Goal: Information Seeking & Learning: Learn about a topic

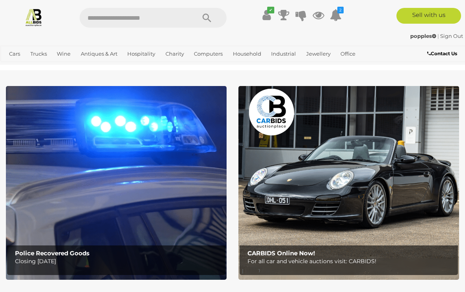
click at [142, 11] on input "text" at bounding box center [134, 18] width 108 height 20
type input "********"
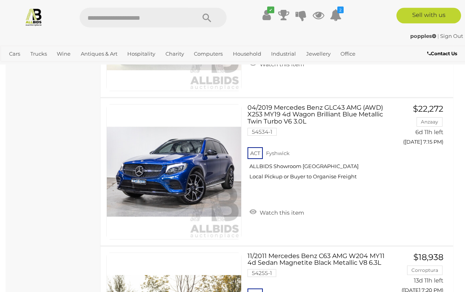
scroll to position [1059, 0]
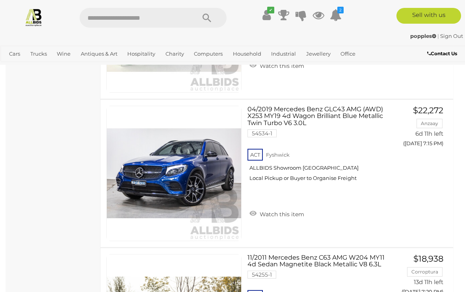
click at [0, 0] on link "Number Plates" at bounding box center [0, 0] width 0 height 0
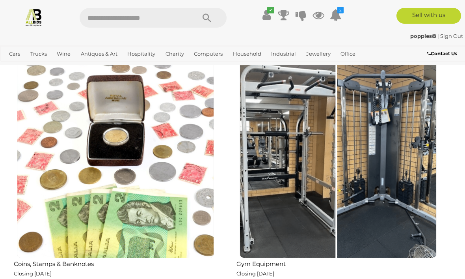
scroll to position [703, 0]
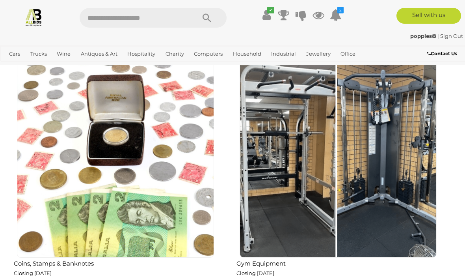
click at [361, 184] on img at bounding box center [338, 158] width 197 height 197
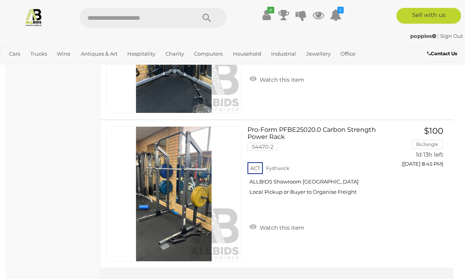
scroll to position [1110, 0]
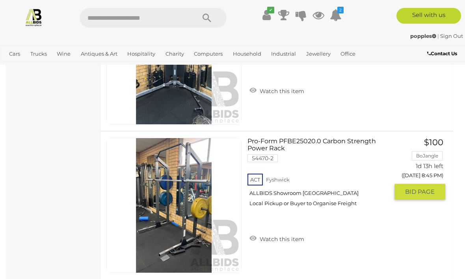
click at [280, 141] on link "Pro-Form PFBE25020.0 Carbon Strength Power Rack 54470-2 ACT Fyshwick ALLBIDS Sh…" at bounding box center [320, 175] width 135 height 75
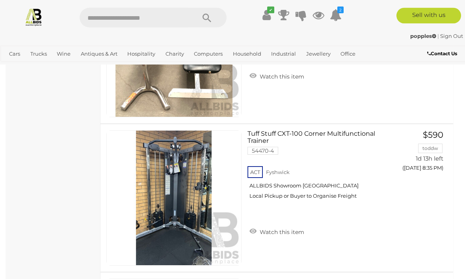
scroll to position [969, 0]
click at [301, 131] on link "Tuff Stuff CXT-100 Corner Multifunctional Trainer 54470-4 ACT Fyshwick" at bounding box center [320, 167] width 135 height 75
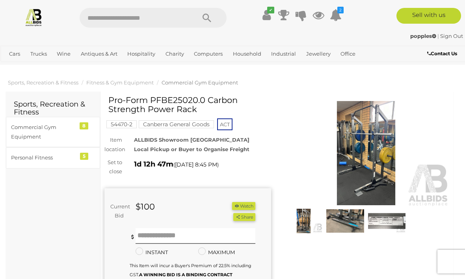
click at [374, 162] on img at bounding box center [366, 152] width 167 height 107
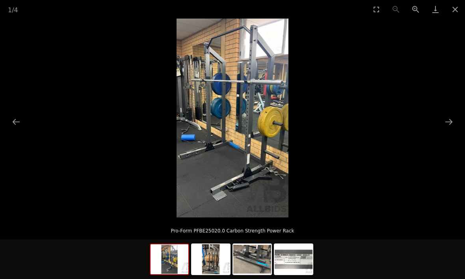
click at [448, 119] on button "Next slide" at bounding box center [449, 121] width 17 height 15
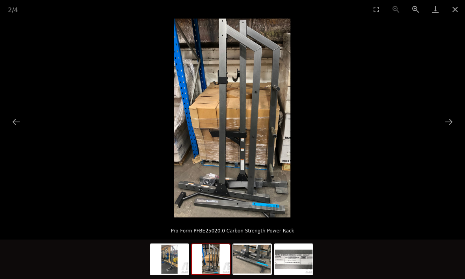
click at [446, 120] on button "Next slide" at bounding box center [449, 121] width 17 height 15
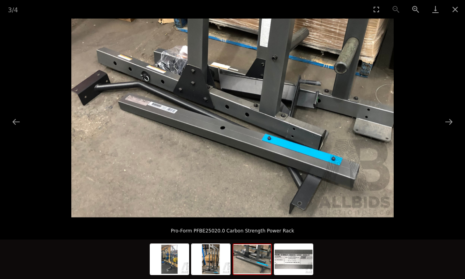
click at [446, 120] on button "Next slide" at bounding box center [449, 121] width 17 height 15
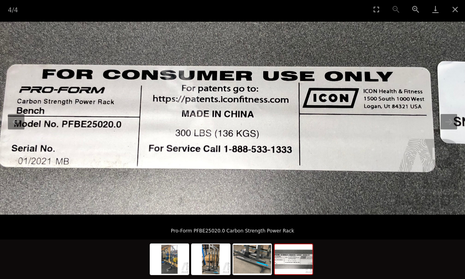
click at [456, 10] on button "Close gallery" at bounding box center [455, 9] width 20 height 19
